Goal: Communication & Community: Answer question/provide support

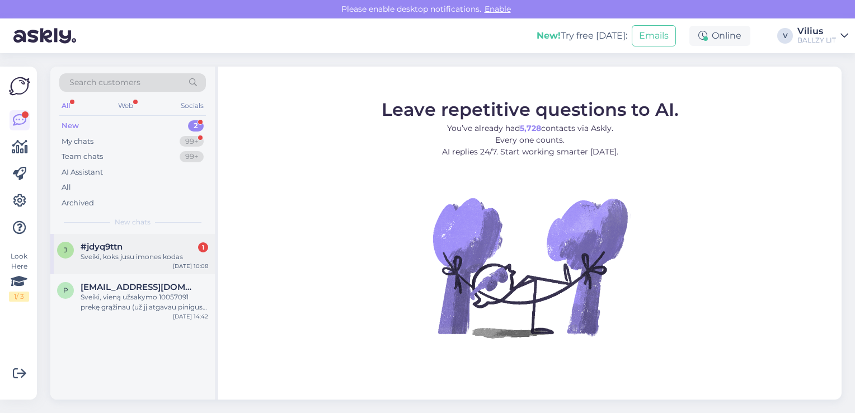
click at [148, 249] on div "#jdyq9ttn 1" at bounding box center [145, 247] width 128 height 10
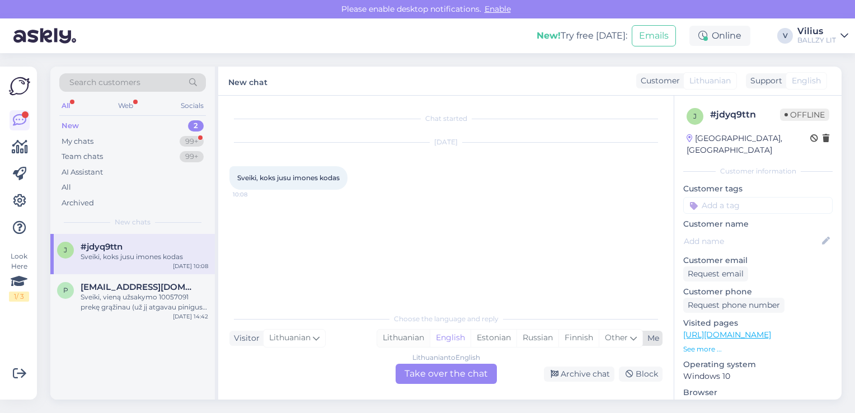
click at [401, 337] on div "Lithuanian" at bounding box center [403, 337] width 53 height 17
click at [427, 372] on div "Lithuanian to Lithuanian Take over the chat" at bounding box center [445, 374] width 101 height 20
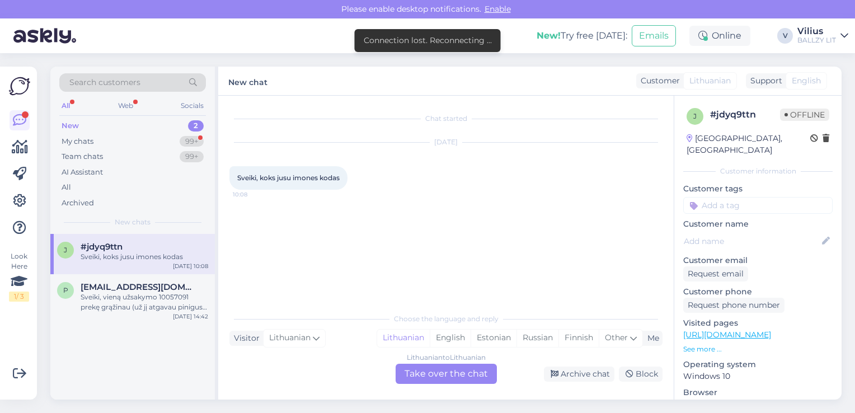
click at [414, 367] on div "Lithuanian to Lithuanian Take over the chat" at bounding box center [445, 374] width 101 height 20
click at [423, 371] on div "Lithuanian to Lithuanian Take over the chat" at bounding box center [445, 374] width 101 height 20
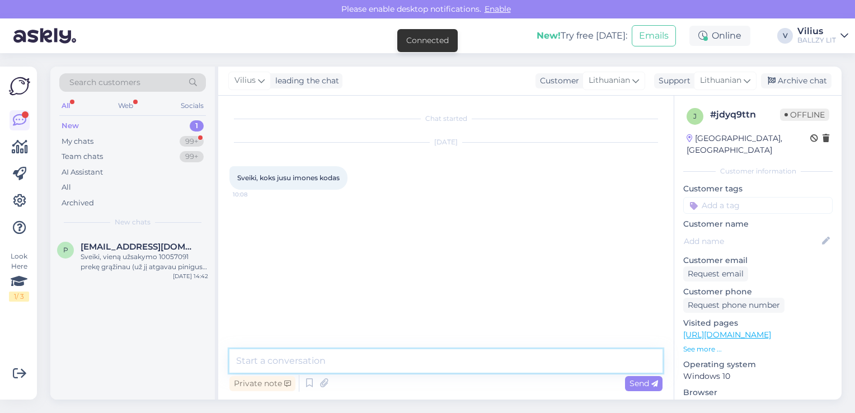
click at [387, 356] on textarea at bounding box center [445, 360] width 433 height 23
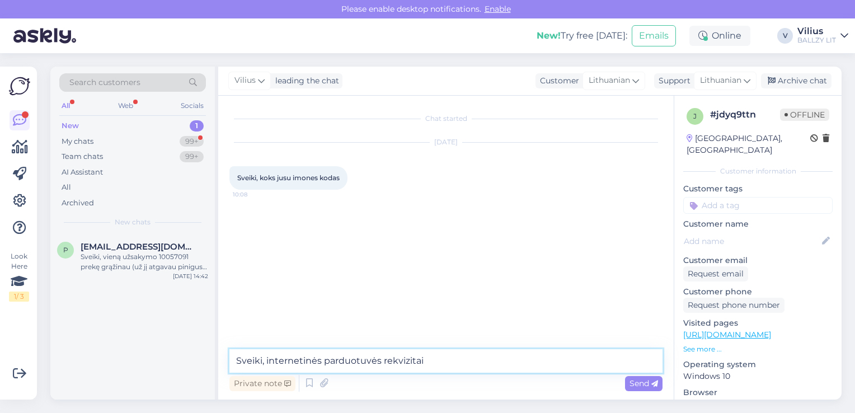
type textarea "Sveiki, internetinės parduotuvės rekvizitai:"
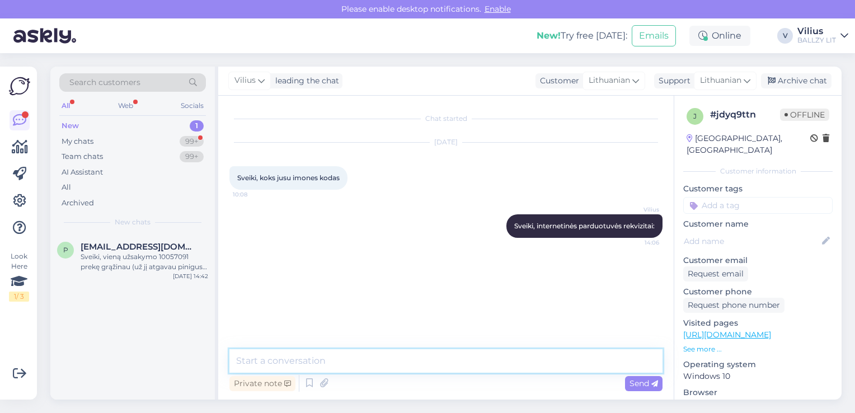
click at [387, 356] on textarea at bounding box center [445, 360] width 433 height 23
paste textarea "Streetbrand OÜ Pärnu mnt 144, 11314 Talinas, Estijos respublika Reg. Nr. 125382…"
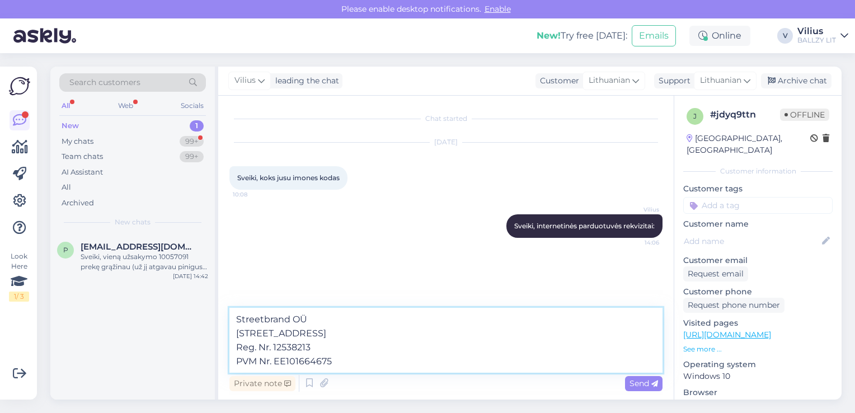
click at [443, 335] on textarea "Streetbrand OÜ Pärnu mnt 144, 11314 Talinas, Estijos respublika Reg. Nr. 125382…" at bounding box center [445, 340] width 433 height 65
type textarea "Streetbrand OÜ Pärnu mnt 144, 11314 Talinas, Estija Reg. Nr. 12538213 PVM Nr. E…"
click at [637, 386] on span "Send" at bounding box center [643, 383] width 29 height 10
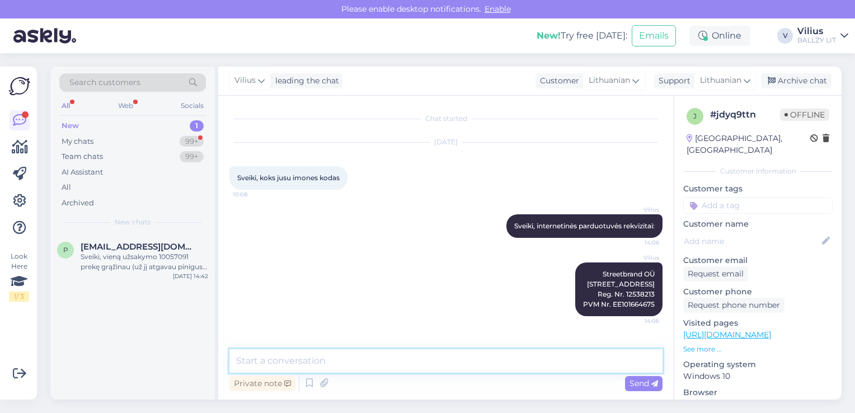
click at [360, 355] on textarea at bounding box center [445, 360] width 433 height 23
paste textarea "https://ballzy.eu/lt/gtc"
type textarea "https://ballzy.eu/lt/gtc"
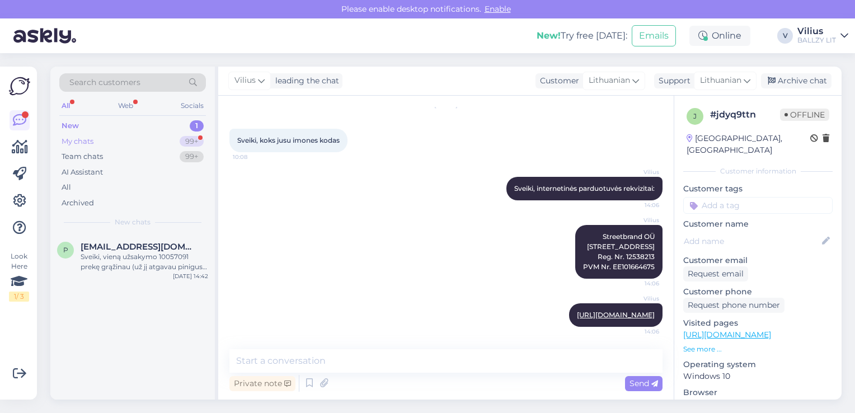
click at [153, 141] on div "My chats 99+" at bounding box center [132, 142] width 147 height 16
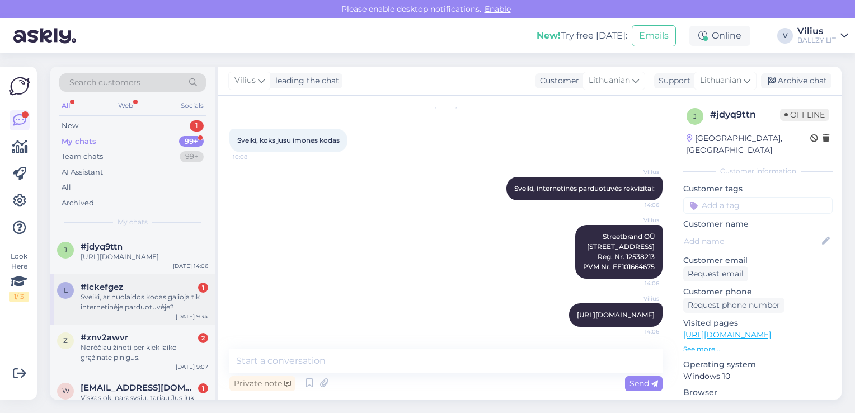
click at [152, 299] on div "Sveiki, ar nuolaidos kodas galioja tik internetinėje parduotuvėje?" at bounding box center [145, 302] width 128 height 20
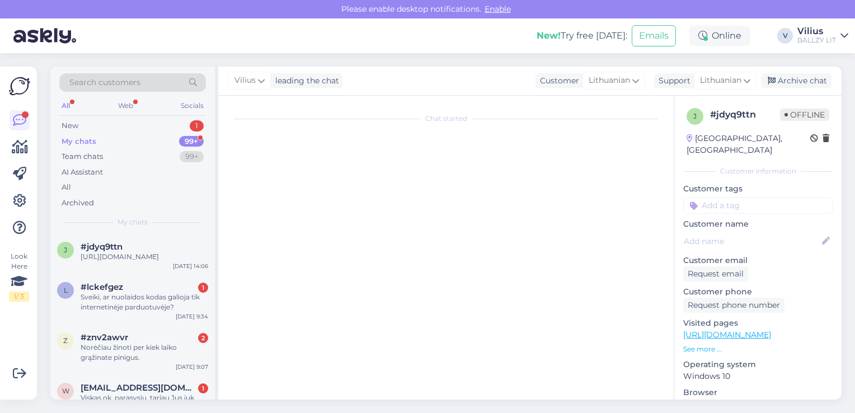
scroll to position [2, 0]
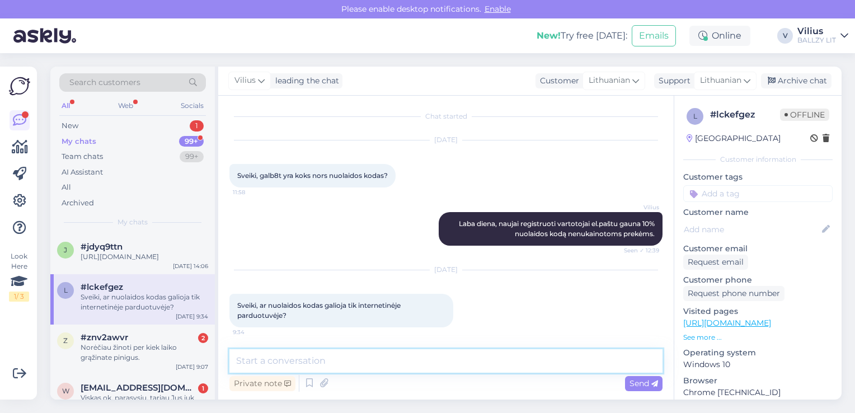
click at [324, 361] on textarea at bounding box center [445, 360] width 433 height 23
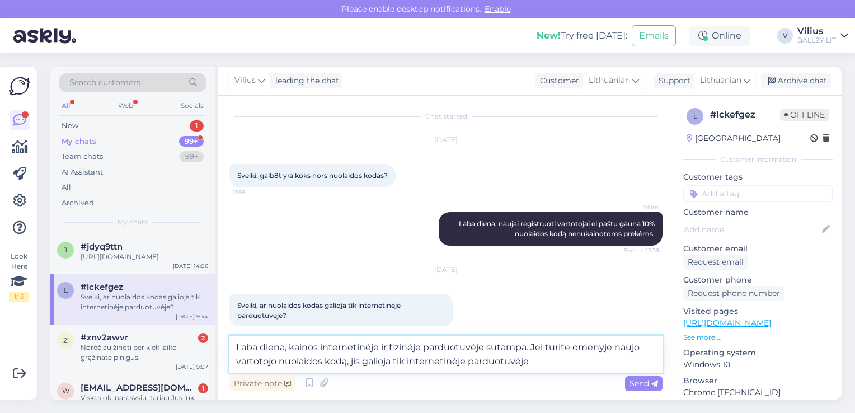
type textarea "Laba diena, kainos internetinėje ir fizinėje parduotuvėje sutampa. Jei turite o…"
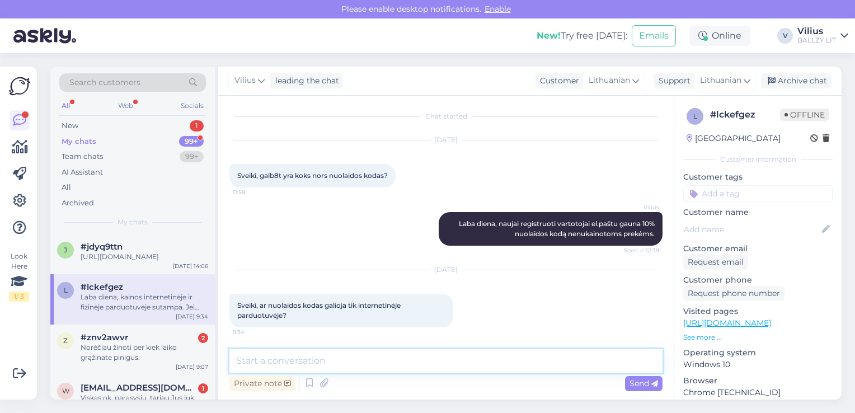
scroll to position [71, 0]
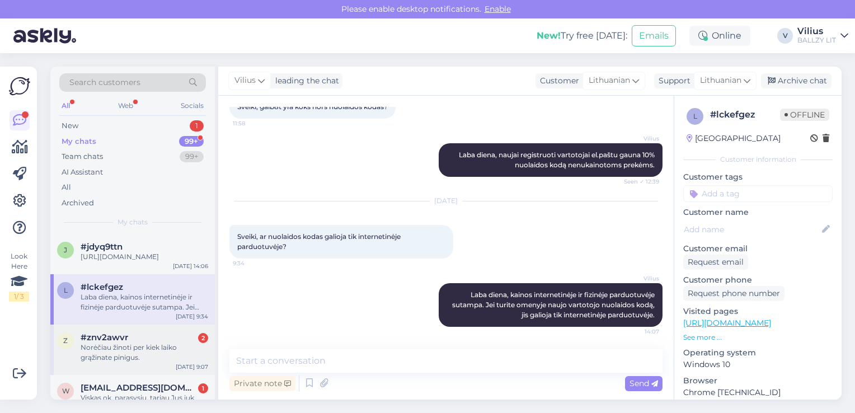
click at [141, 335] on div "#znv2awvr 2" at bounding box center [145, 337] width 128 height 10
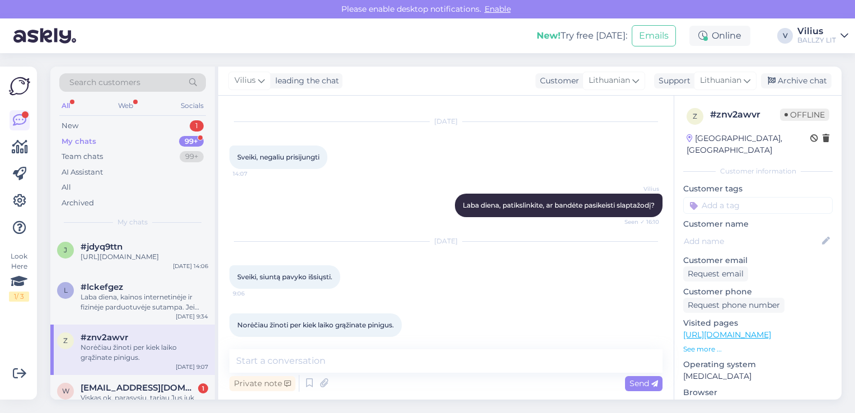
scroll to position [1109, 0]
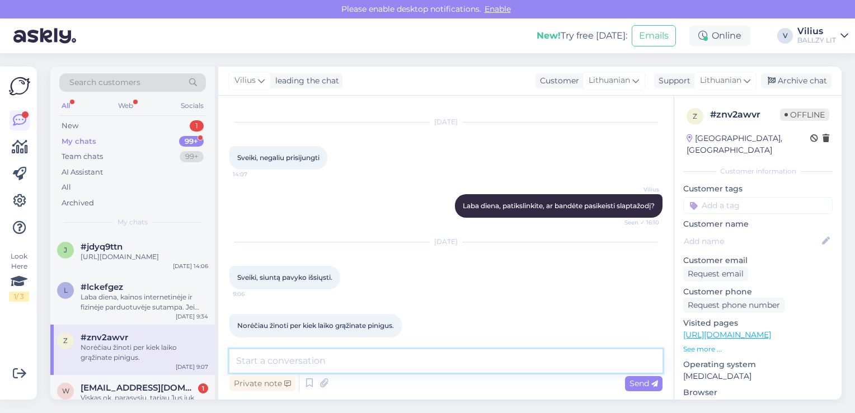
click at [394, 359] on textarea at bounding box center [445, 360] width 433 height 23
paste textarea "https://ballzy.eu/lt/shopping-help#returning"
type textarea "Laba diena, informaciją rasite čia: https://ballzy.eu/lt/shopping-help#returning"
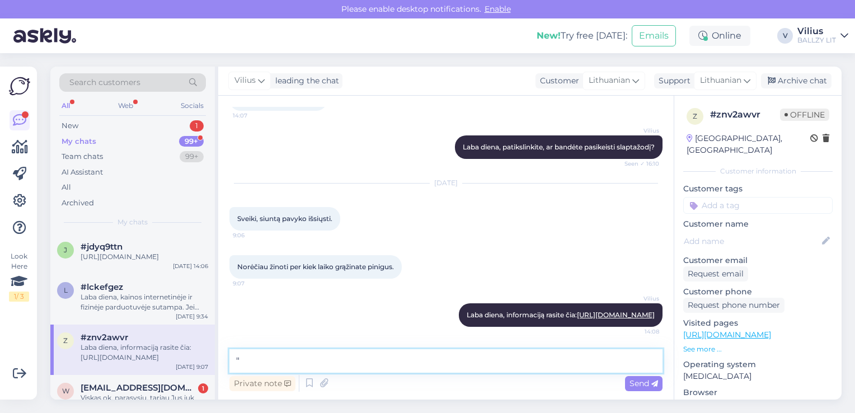
paste textarea "Kada gausiu grąžinamą sumą už grąžintą prekę? Jūsų grąžinimo apdorojimas gali u…"
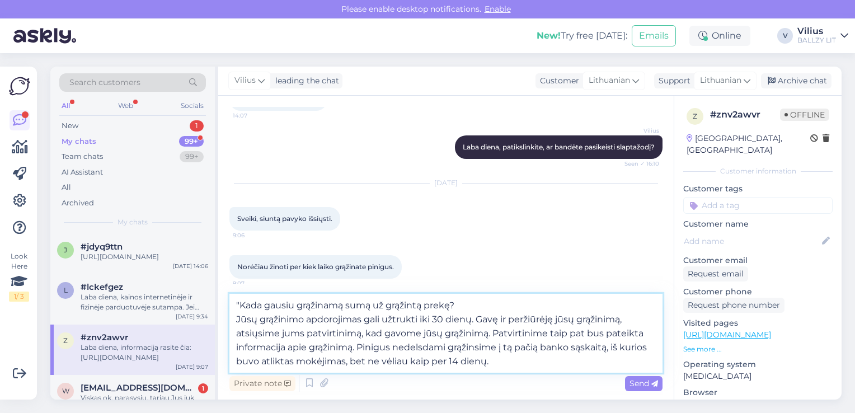
type textarea ""Kada gausiu grąžinamą sumą už grąžintą prekę? Jūsų grąžinimo apdorojimas gali …"
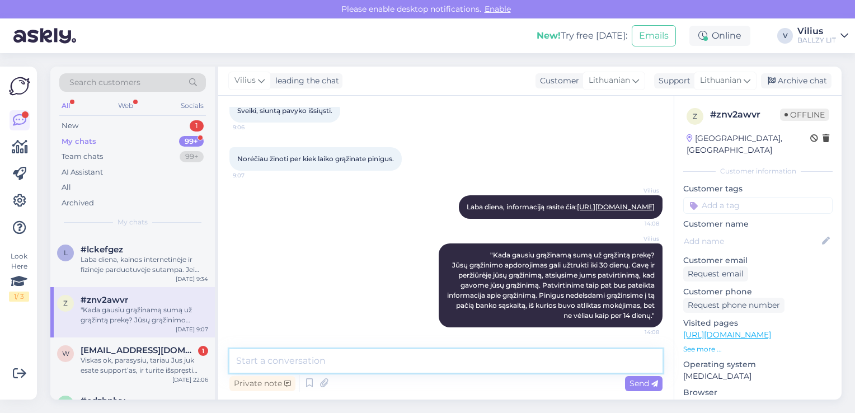
scroll to position [56, 0]
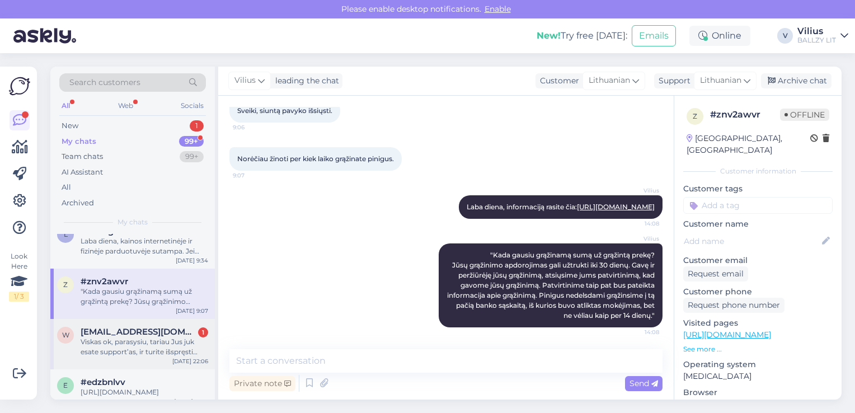
click at [157, 348] on div "Viskas ok, parasysiu, tariau Jus juk esate support’as, ir turite išspręsti prob…" at bounding box center [145, 347] width 128 height 20
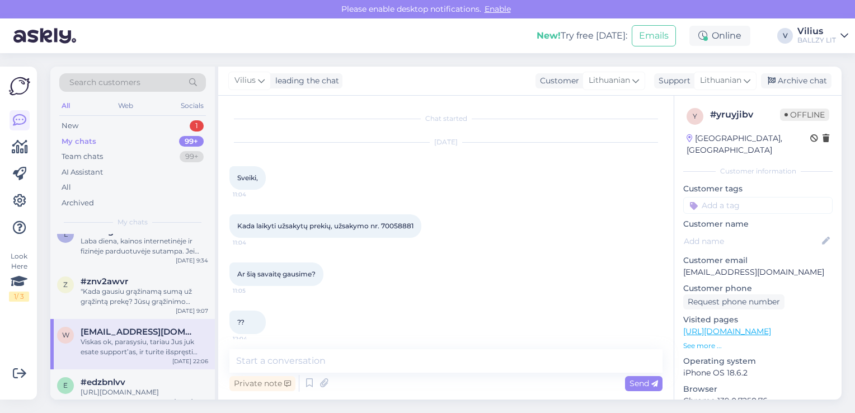
scroll to position [1661, 0]
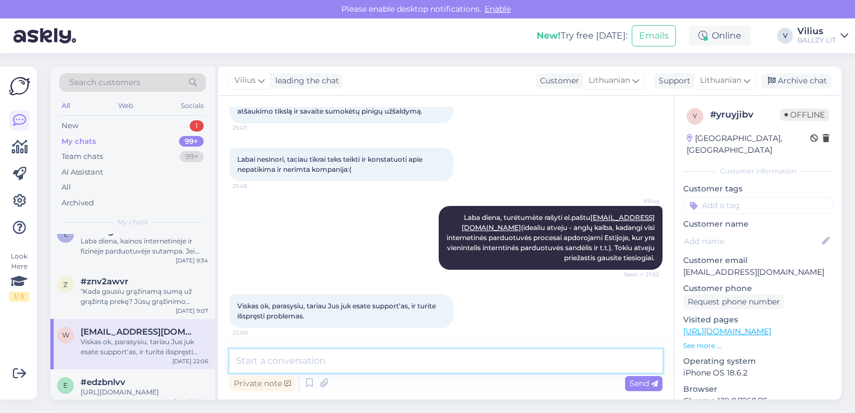
click at [346, 363] on textarea at bounding box center [445, 360] width 433 height 23
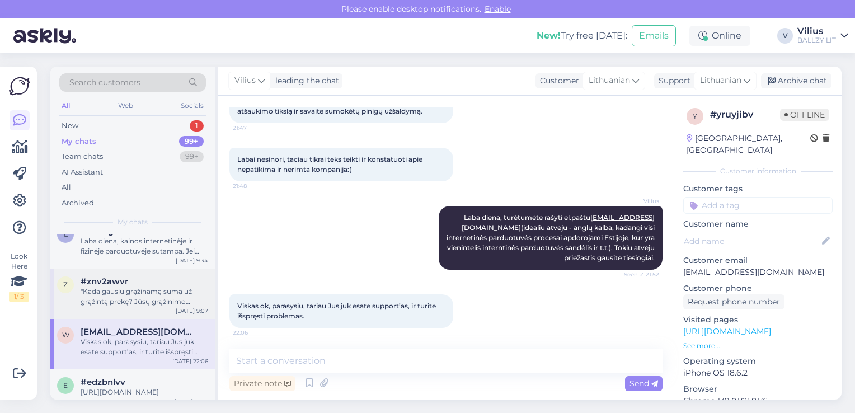
click at [132, 298] on div ""Kada gausiu grąžinamą sumą už grąžintą prekę? Jūsų grąžinimo apdorojimas gali …" at bounding box center [145, 296] width 128 height 20
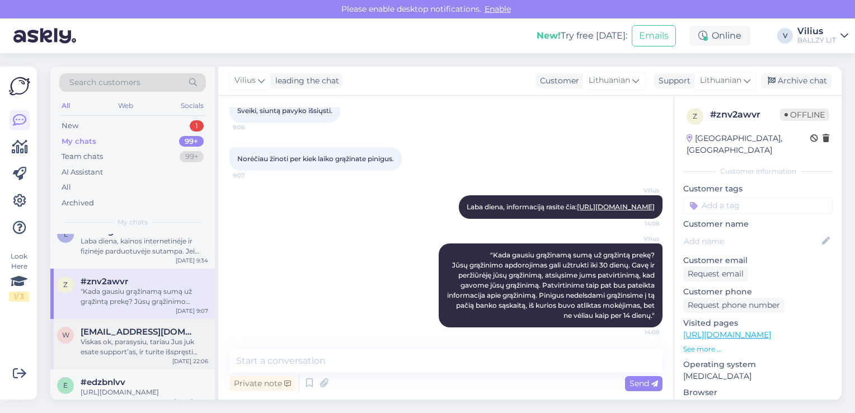
scroll to position [0, 0]
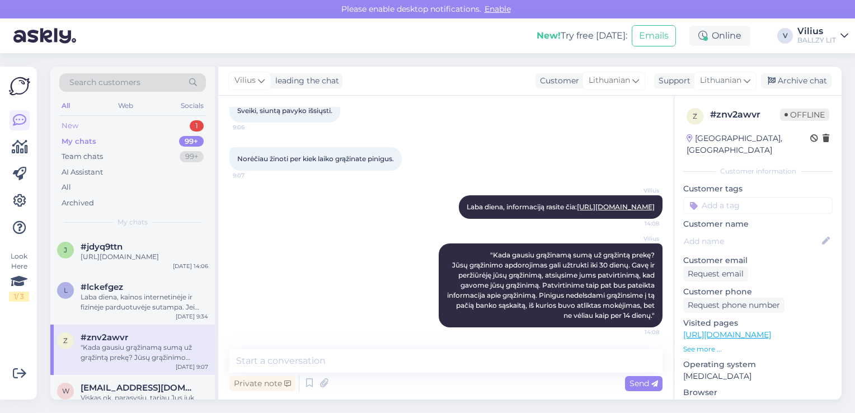
click at [82, 126] on div "New 1" at bounding box center [132, 126] width 147 height 16
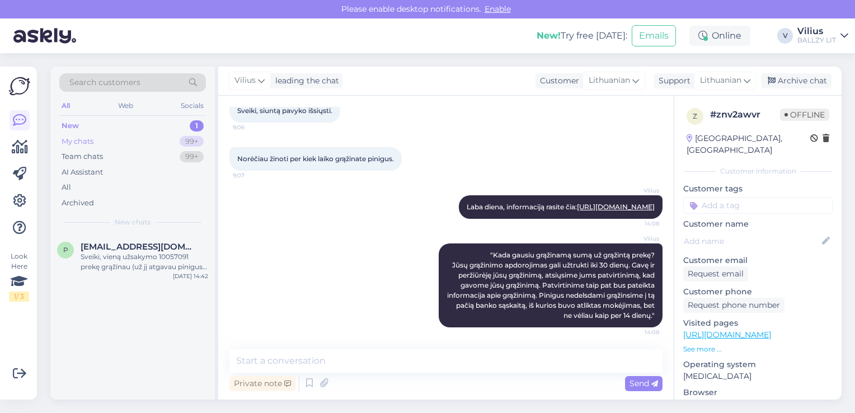
click at [107, 140] on div "My chats 99+" at bounding box center [132, 142] width 147 height 16
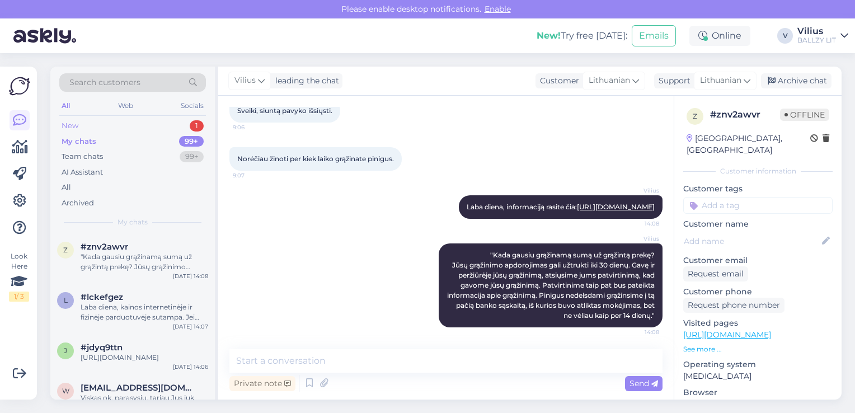
click at [109, 128] on div "New 1" at bounding box center [132, 126] width 147 height 16
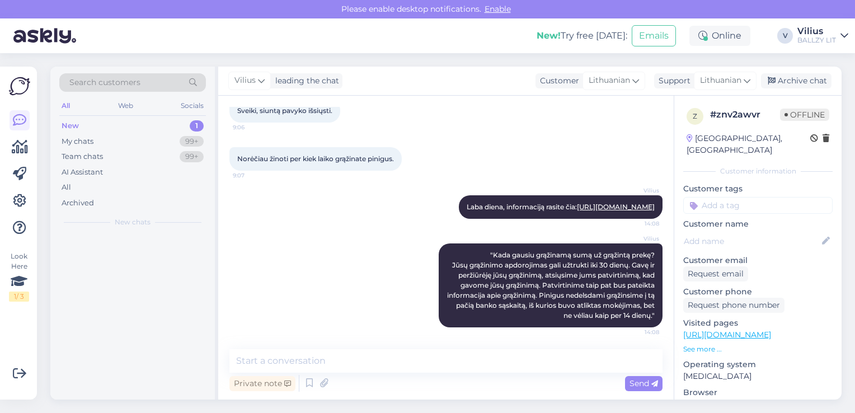
click at [125, 130] on div "New 1" at bounding box center [132, 126] width 147 height 16
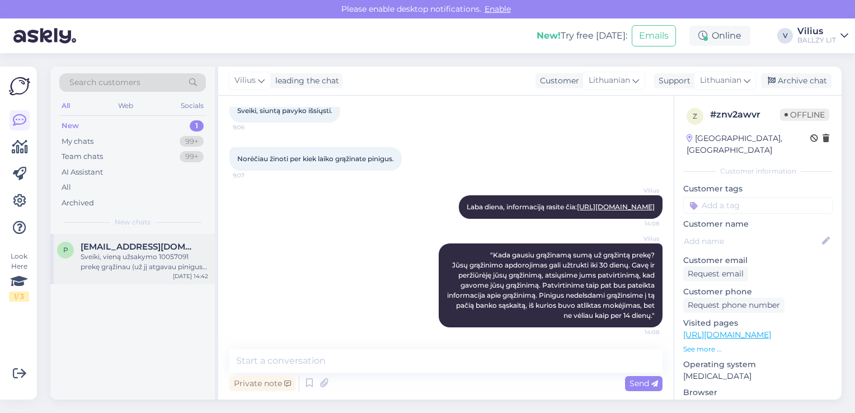
click at [145, 262] on div "Sveiki, vieną užsakymo 10057091 prekę grąžinau (už jį atgavau pinigus), bet po …" at bounding box center [145, 262] width 128 height 20
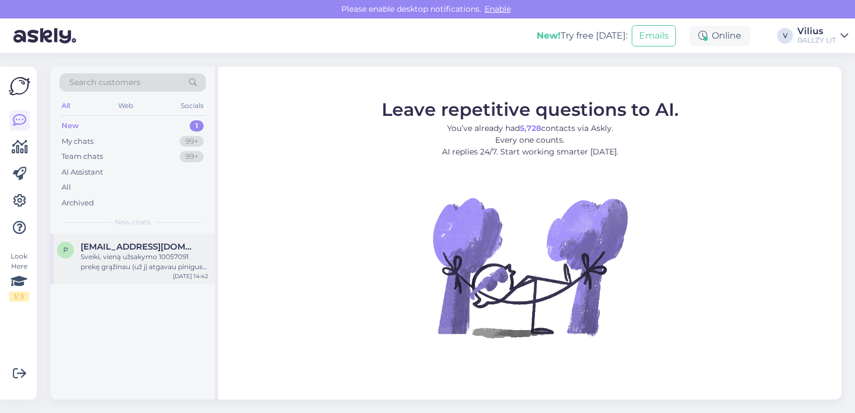
click at [133, 261] on div "Sveiki, vieną užsakymo 10057091 prekę grąžinau (už jį atgavau pinigus), bet po …" at bounding box center [145, 262] width 128 height 20
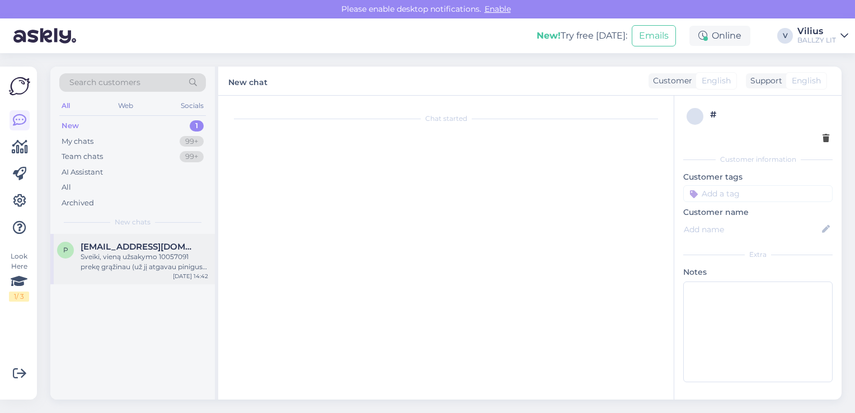
click at [125, 257] on div "Sveiki, vieną užsakymo 10057091 prekę grąžinau (už jį atgavau pinigus), bet po …" at bounding box center [145, 262] width 128 height 20
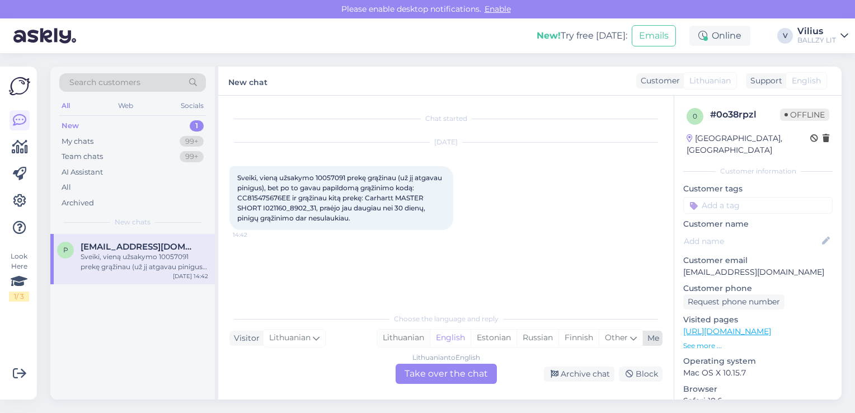
click at [400, 338] on div "Lithuanian" at bounding box center [403, 337] width 53 height 17
click at [434, 377] on div "Lithuanian to Lithuanian Take over the chat" at bounding box center [445, 374] width 101 height 20
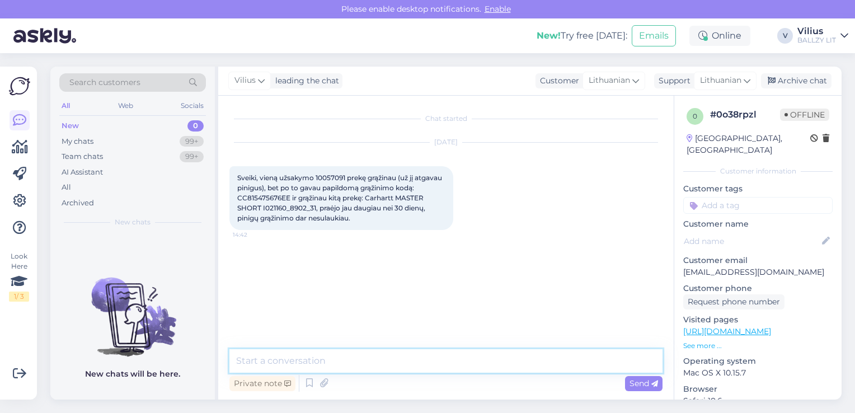
click at [321, 363] on textarea at bounding box center [445, 360] width 433 height 23
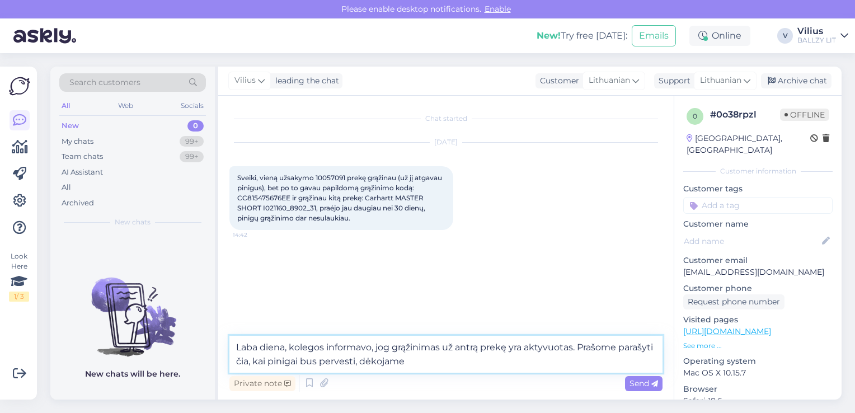
type textarea "Laba diena, kolegos informavo, jog grąžinimas už antrą prekę yra aktyvuotas. Pr…"
